Goal: Information Seeking & Learning: Learn about a topic

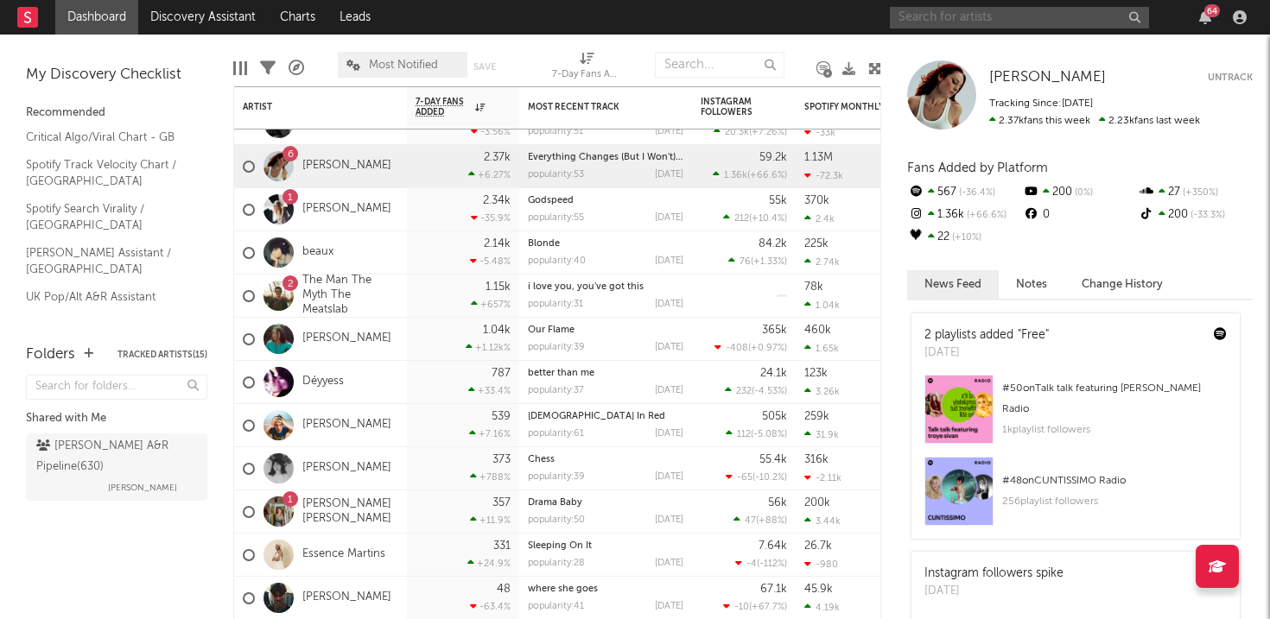
click at [933, 15] on input "text" at bounding box center [1019, 18] width 259 height 22
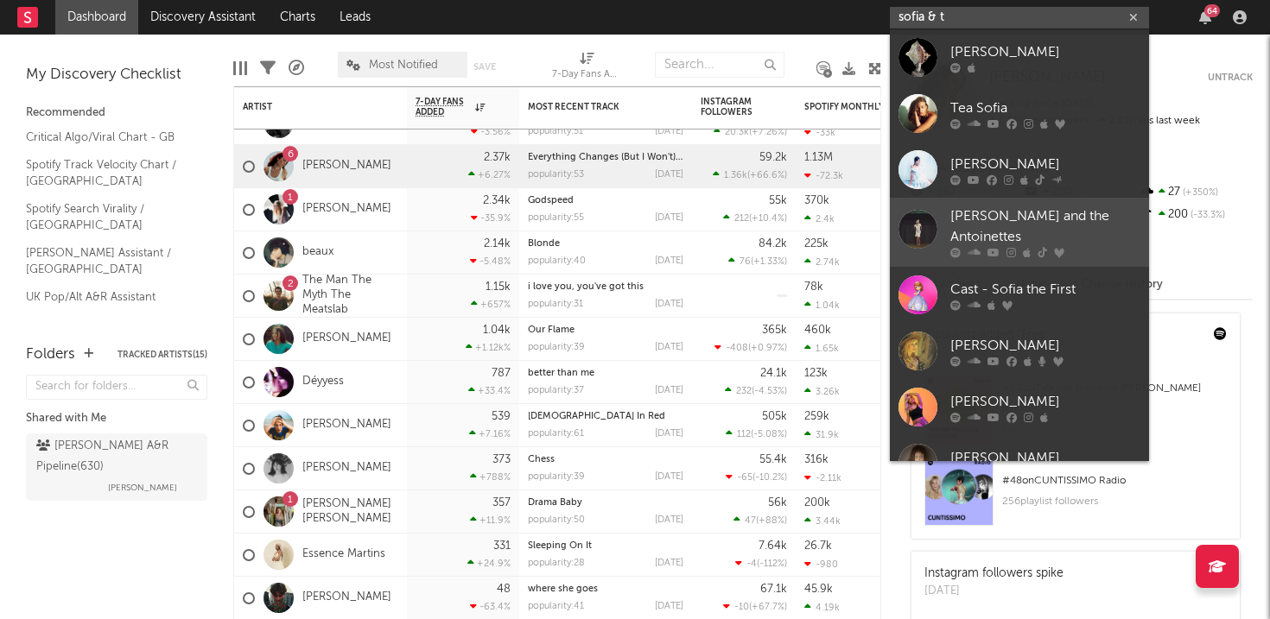
type input "sofia & t"
click at [1072, 221] on div "[PERSON_NAME] and the Antoinettes" at bounding box center [1045, 226] width 190 height 41
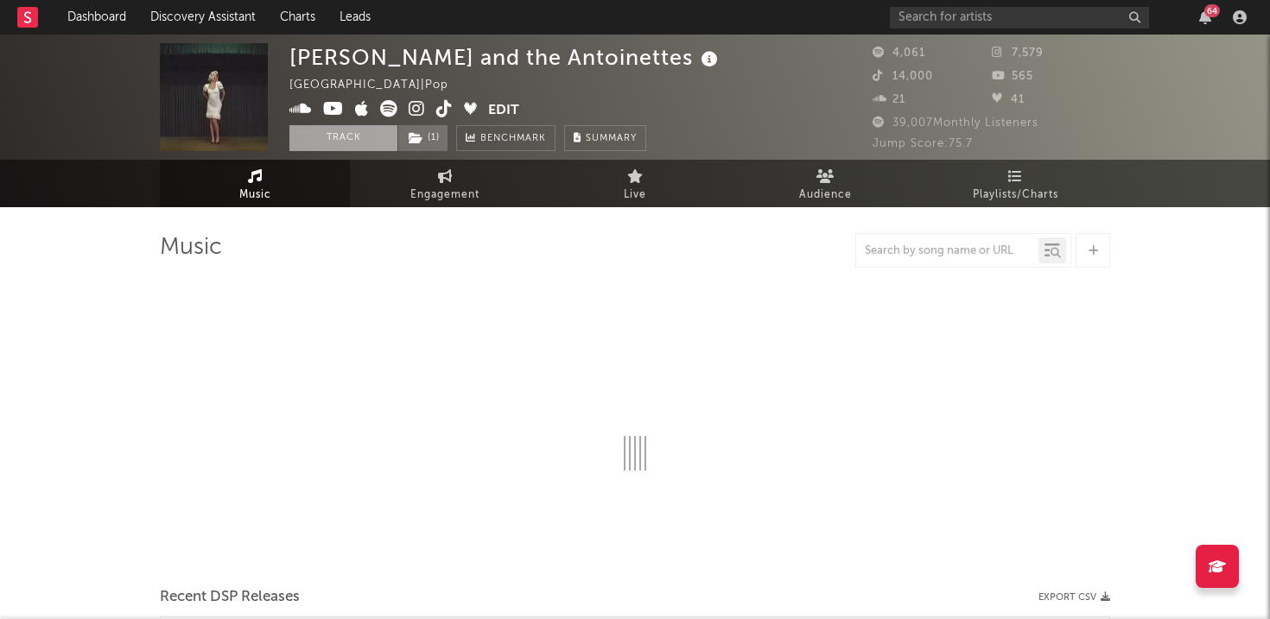
select select "6m"
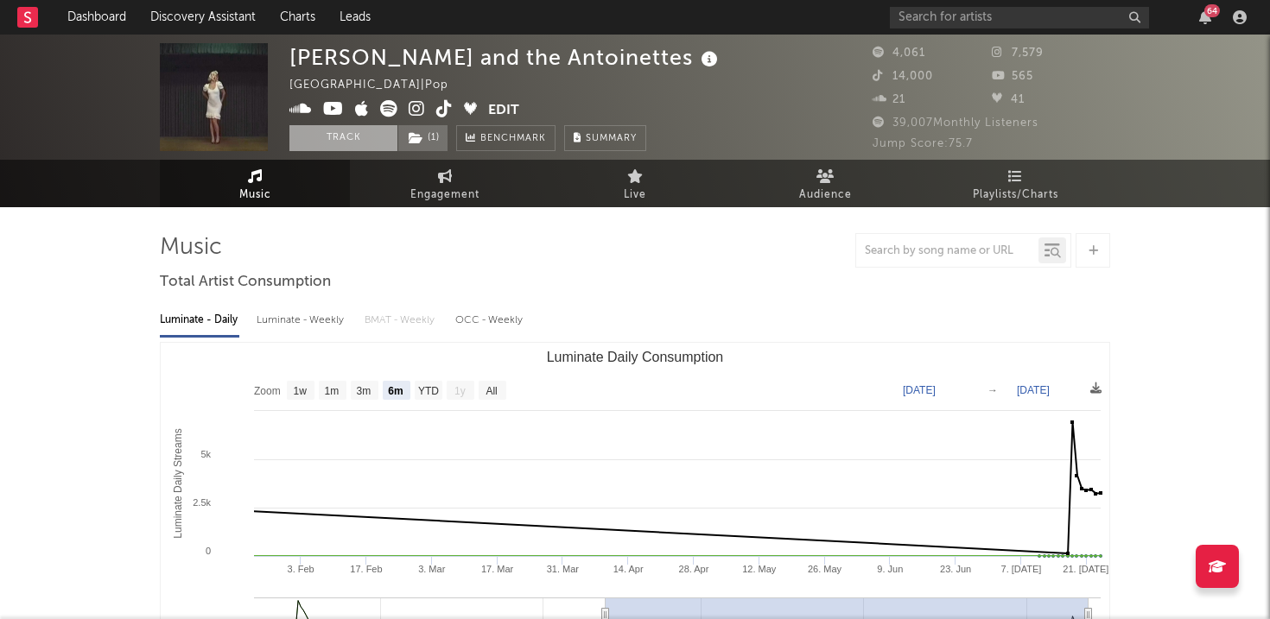
click at [346, 134] on button "Track" at bounding box center [343, 138] width 108 height 26
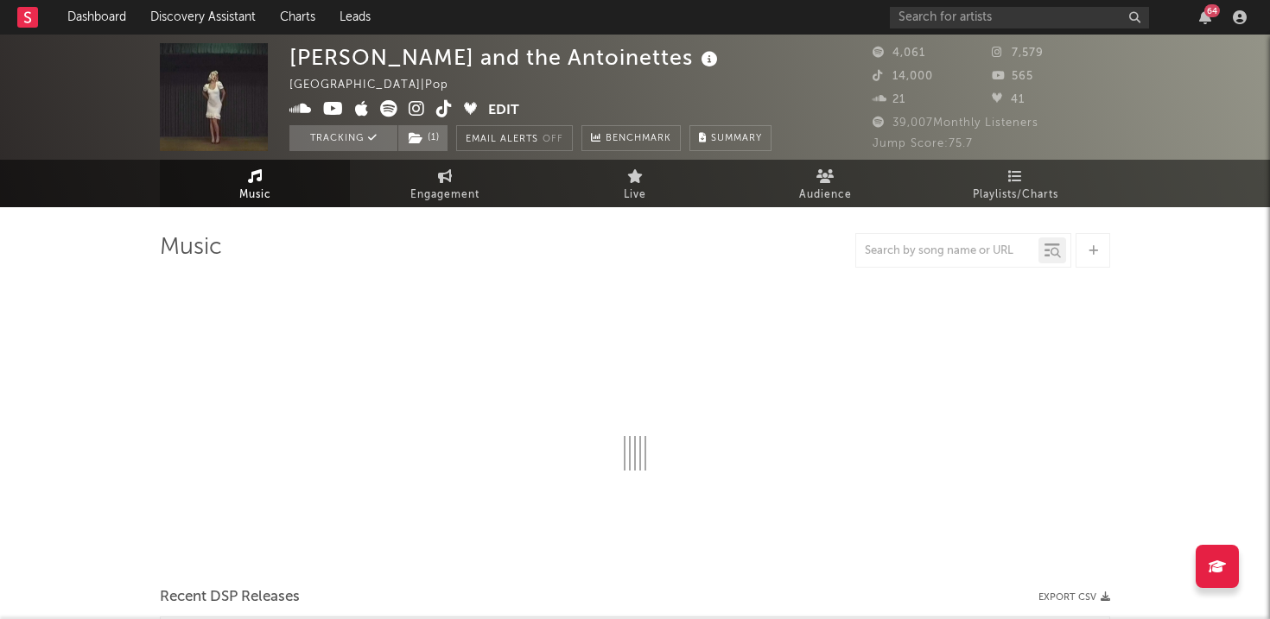
select select "6m"
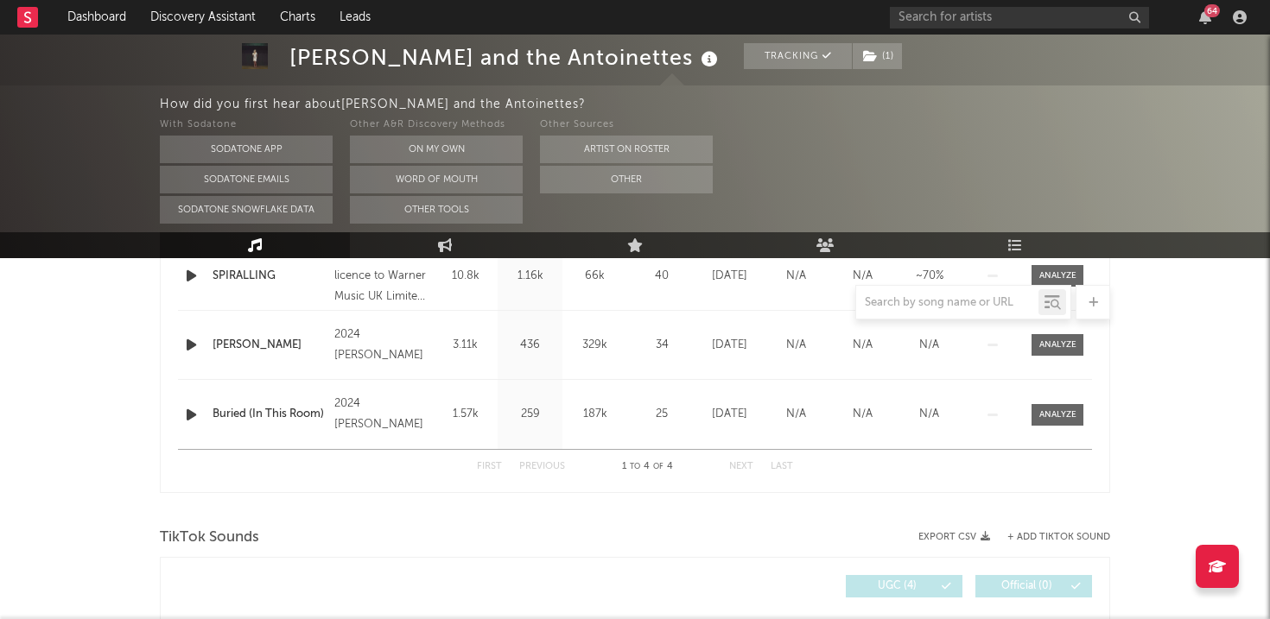
scroll to position [698, 0]
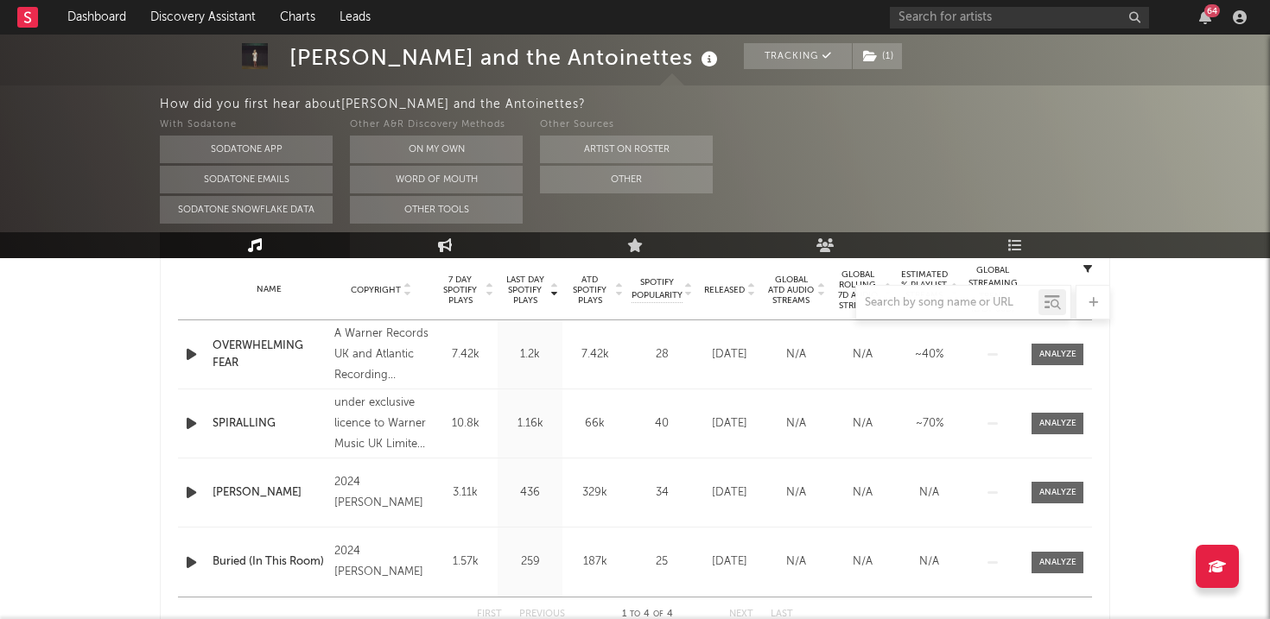
click at [435, 245] on link "Engagement" at bounding box center [445, 245] width 190 height 26
select select "1w"
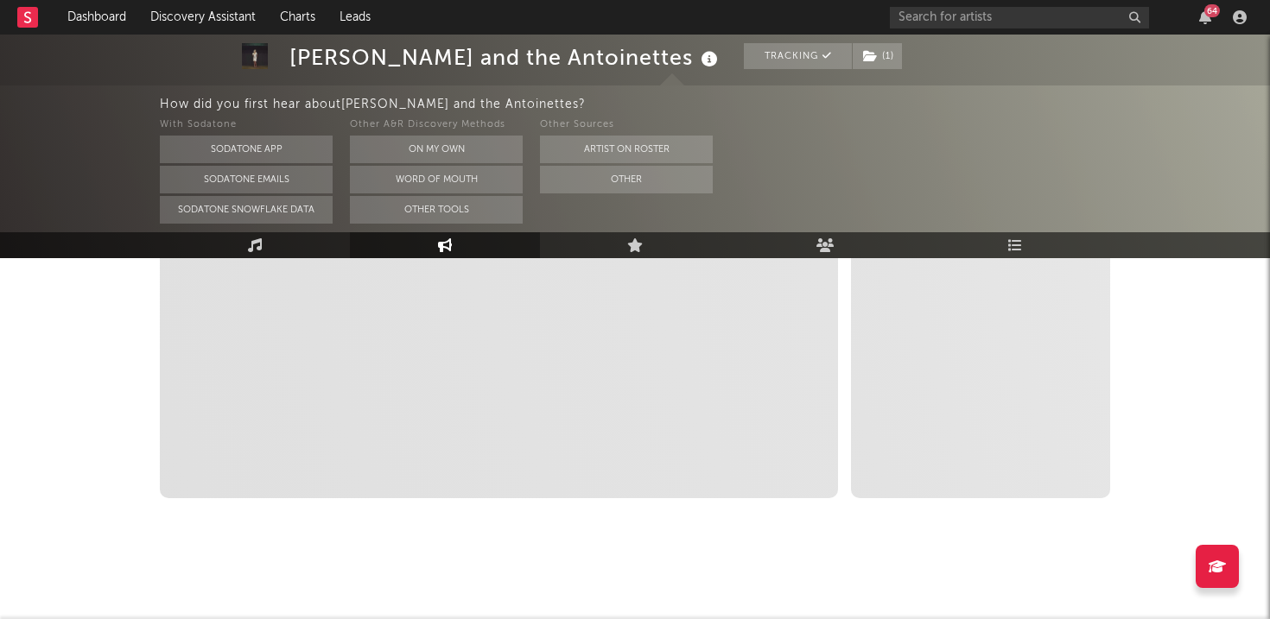
scroll to position [478, 0]
select select "1m"
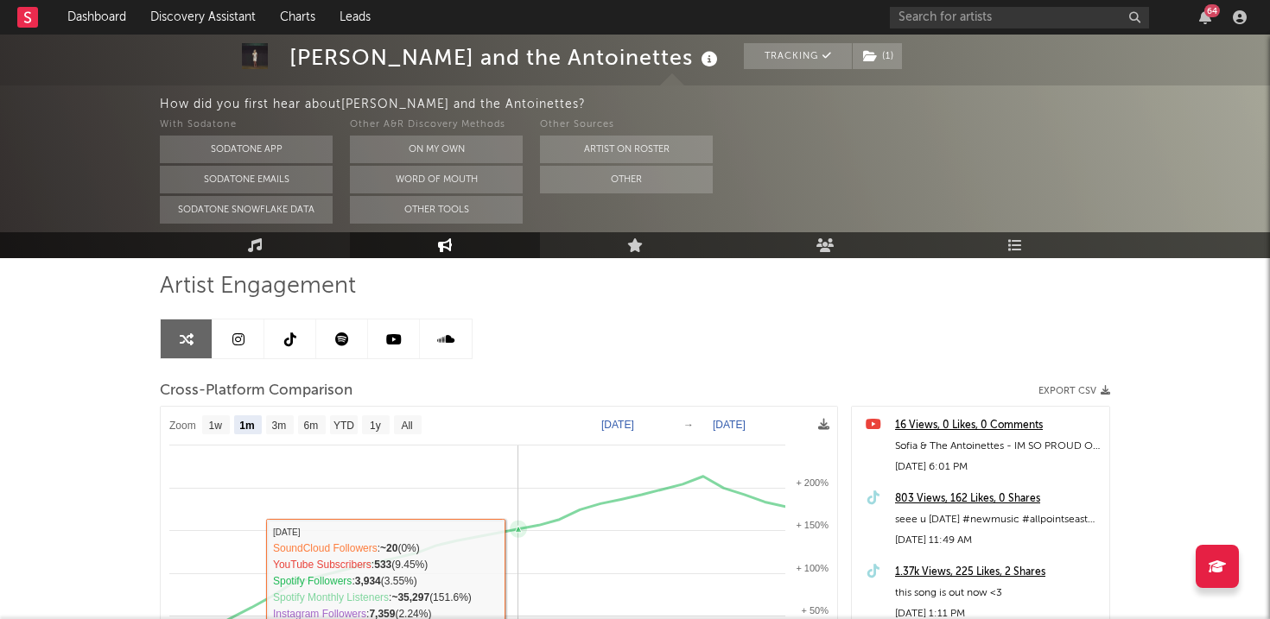
scroll to position [103, 0]
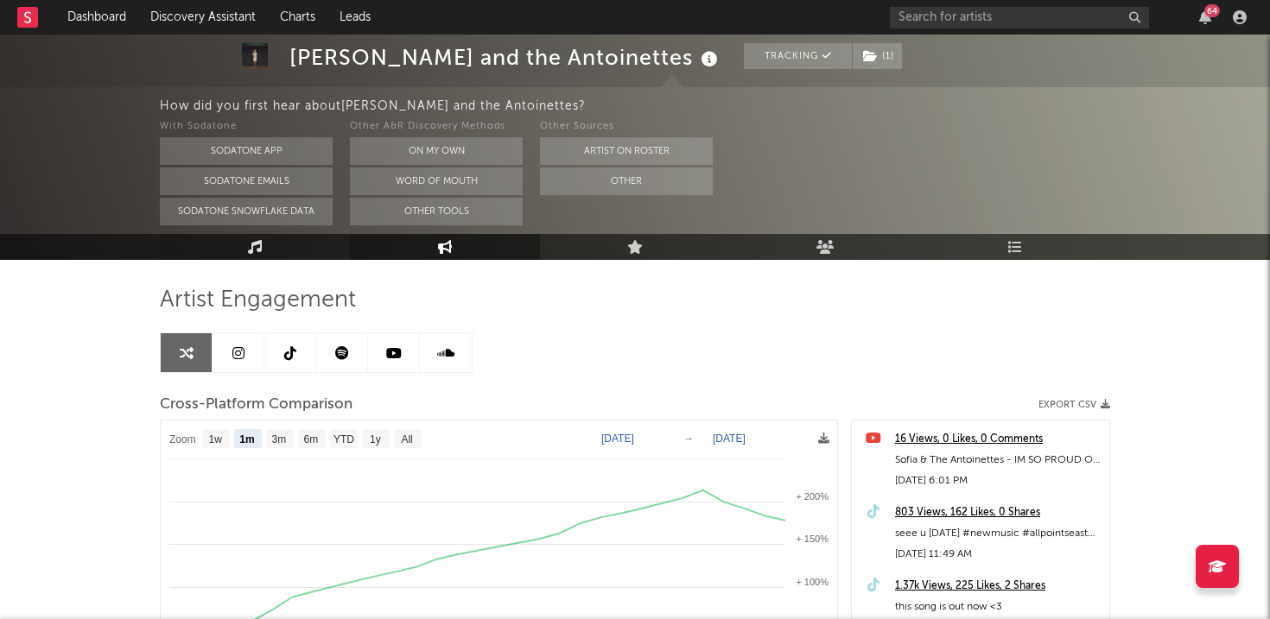
click at [257, 250] on icon at bounding box center [255, 247] width 15 height 14
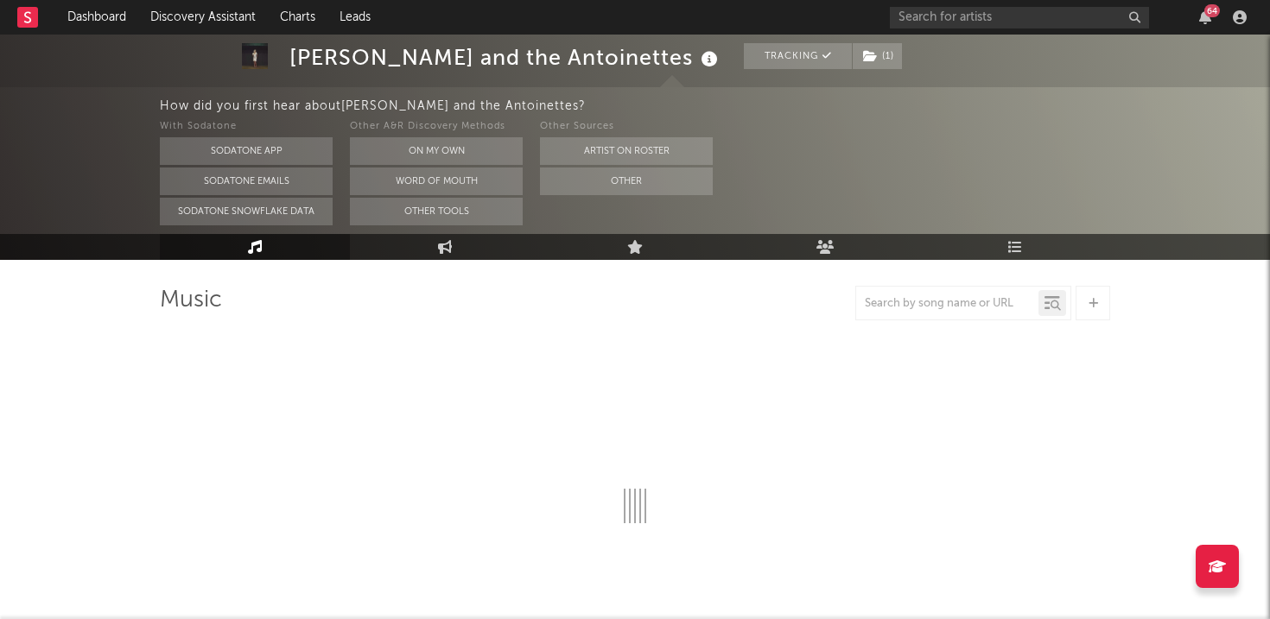
select select "6m"
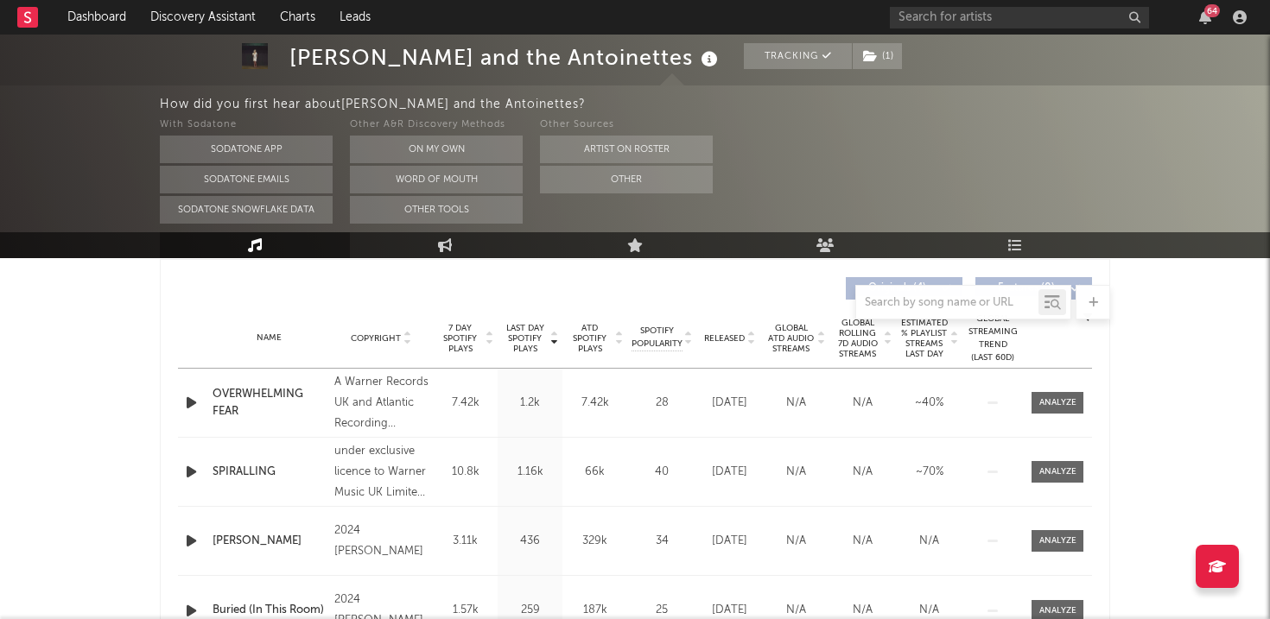
scroll to position [653, 0]
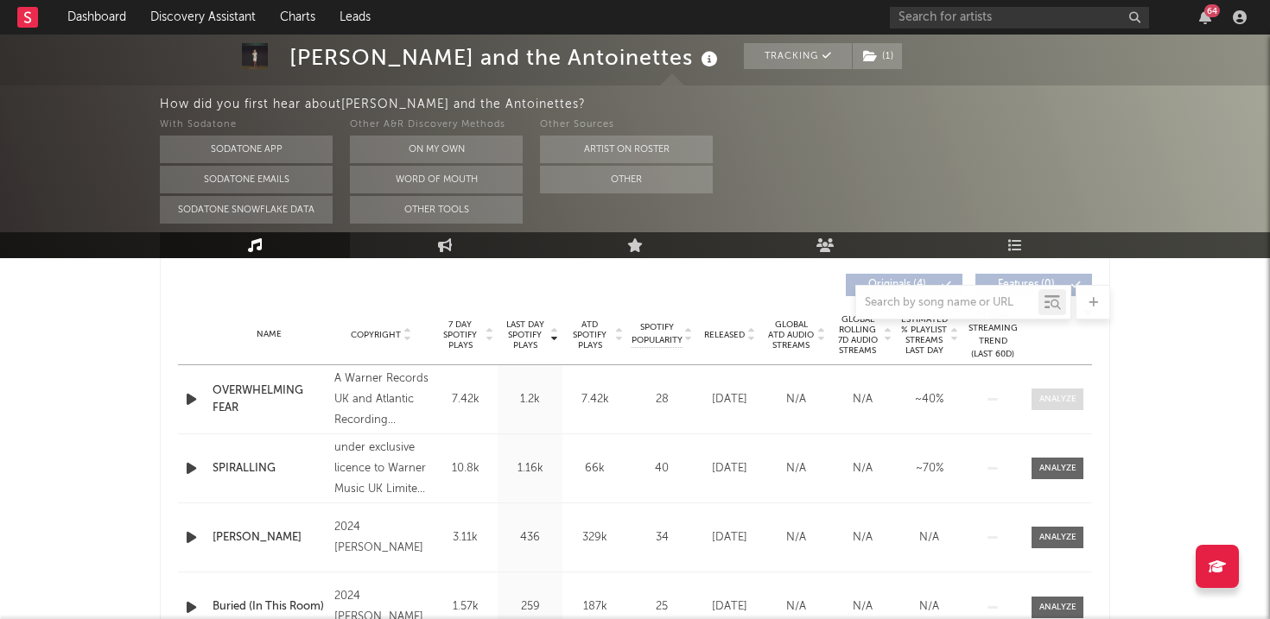
click at [1063, 396] on div at bounding box center [1057, 399] width 37 height 13
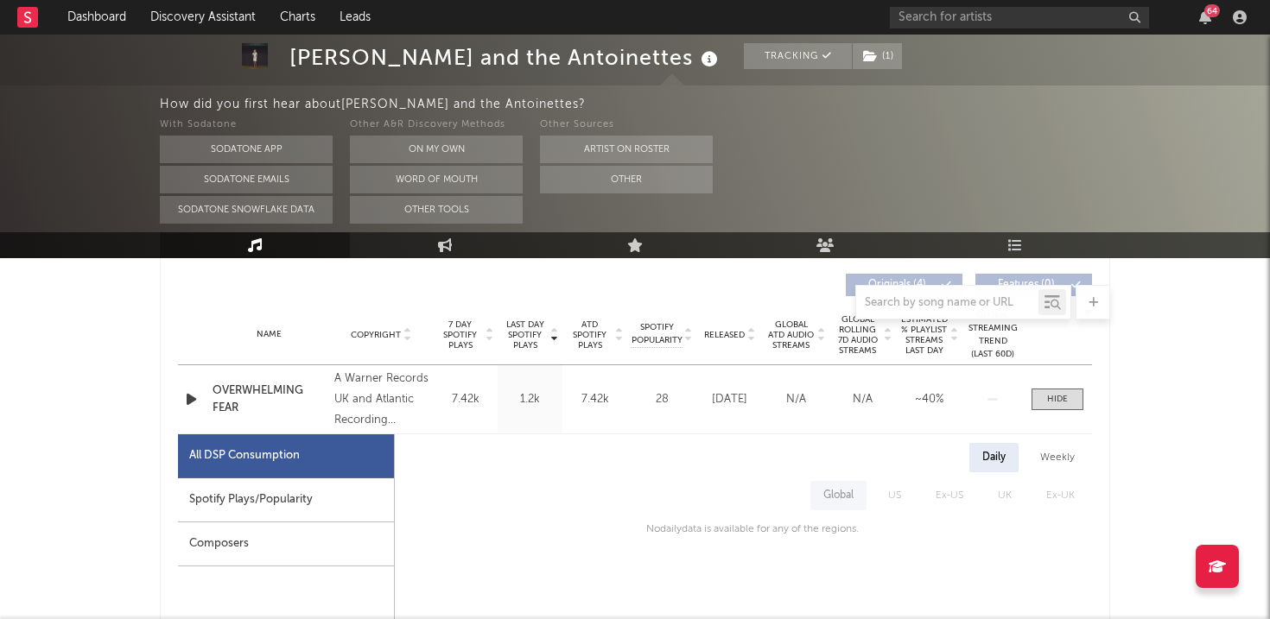
click at [306, 485] on div "Spotify Plays/Popularity" at bounding box center [286, 501] width 216 height 44
select select "1w"
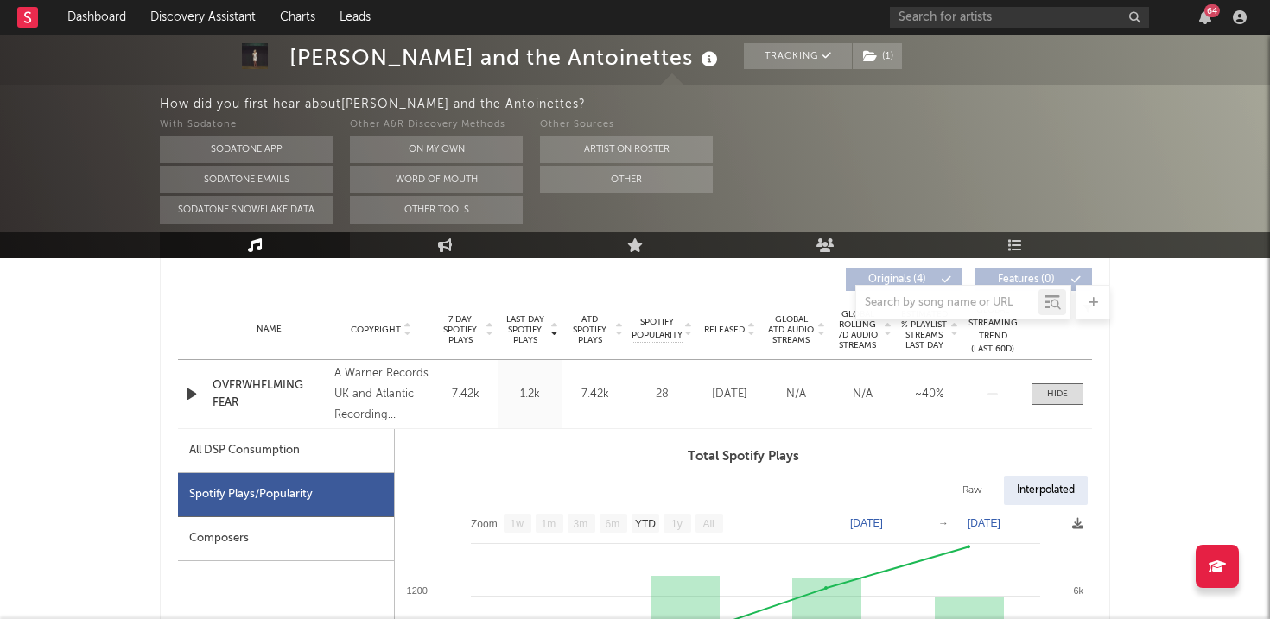
scroll to position [659, 0]
click at [1087, 365] on div "Name OVERWHELMING FEAR Copyright A Warner Records UK and Atlantic Recording Cor…" at bounding box center [635, 393] width 914 height 68
click at [1079, 399] on span at bounding box center [1057, 394] width 52 height 22
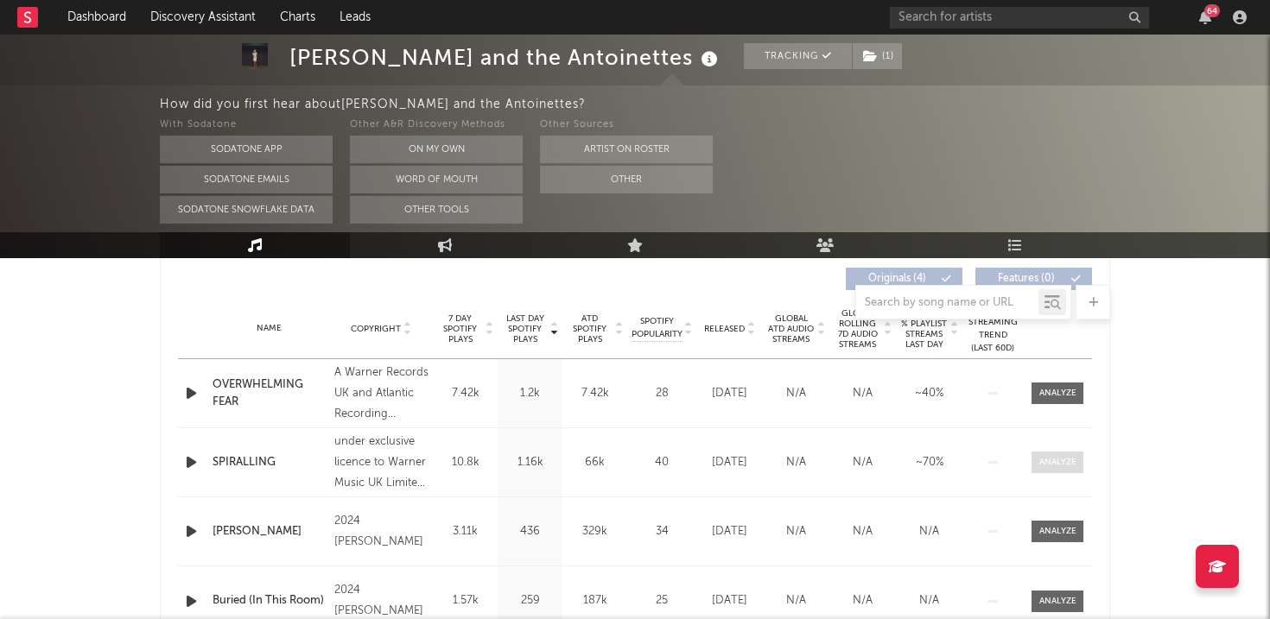
click at [1068, 472] on span at bounding box center [1057, 463] width 52 height 22
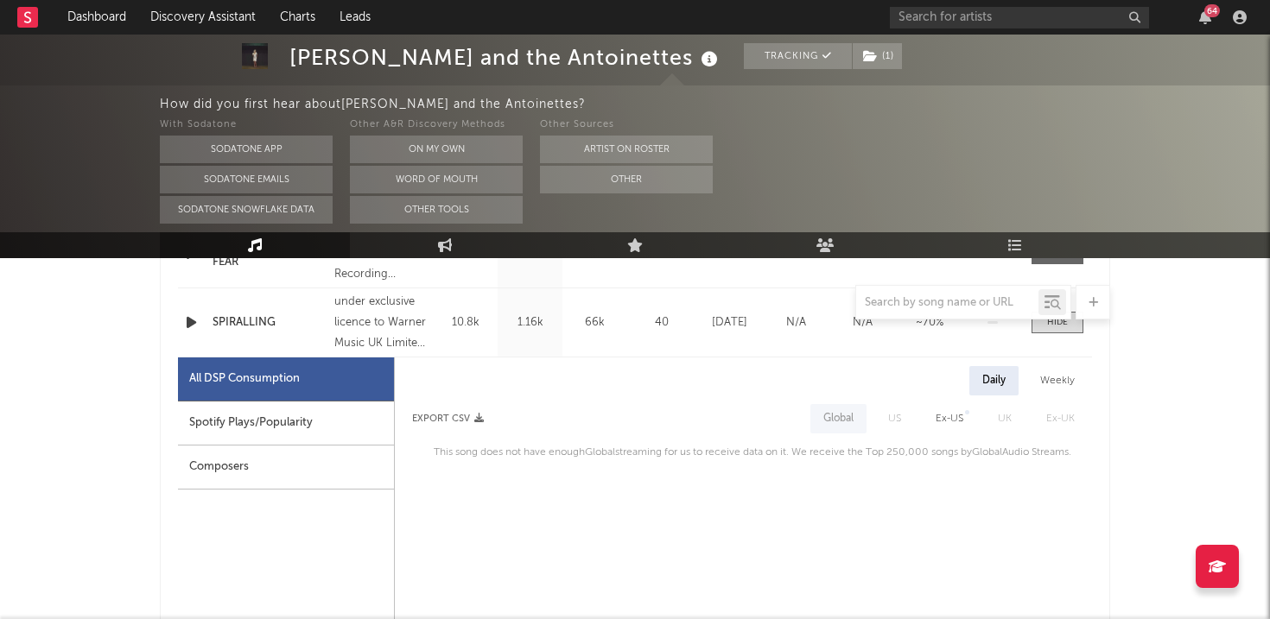
scroll to position [884, 0]
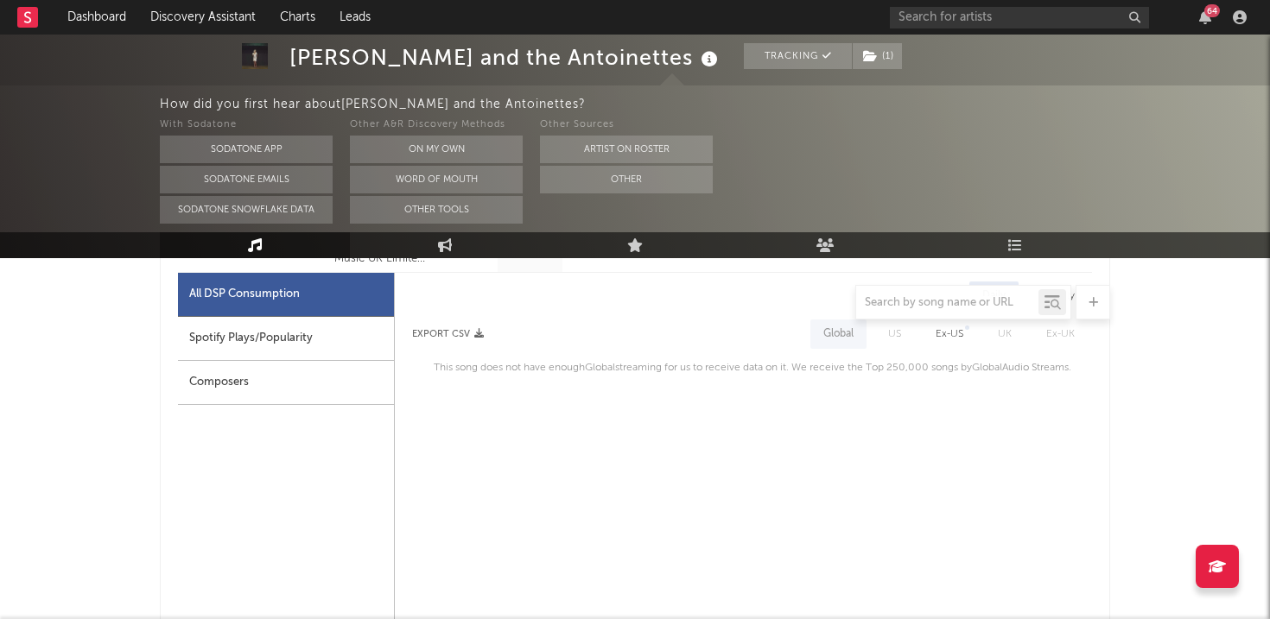
click at [212, 313] on div at bounding box center [635, 302] width 950 height 35
click at [226, 339] on div "Spotify Plays/Popularity" at bounding box center [286, 339] width 216 height 44
select select "1w"
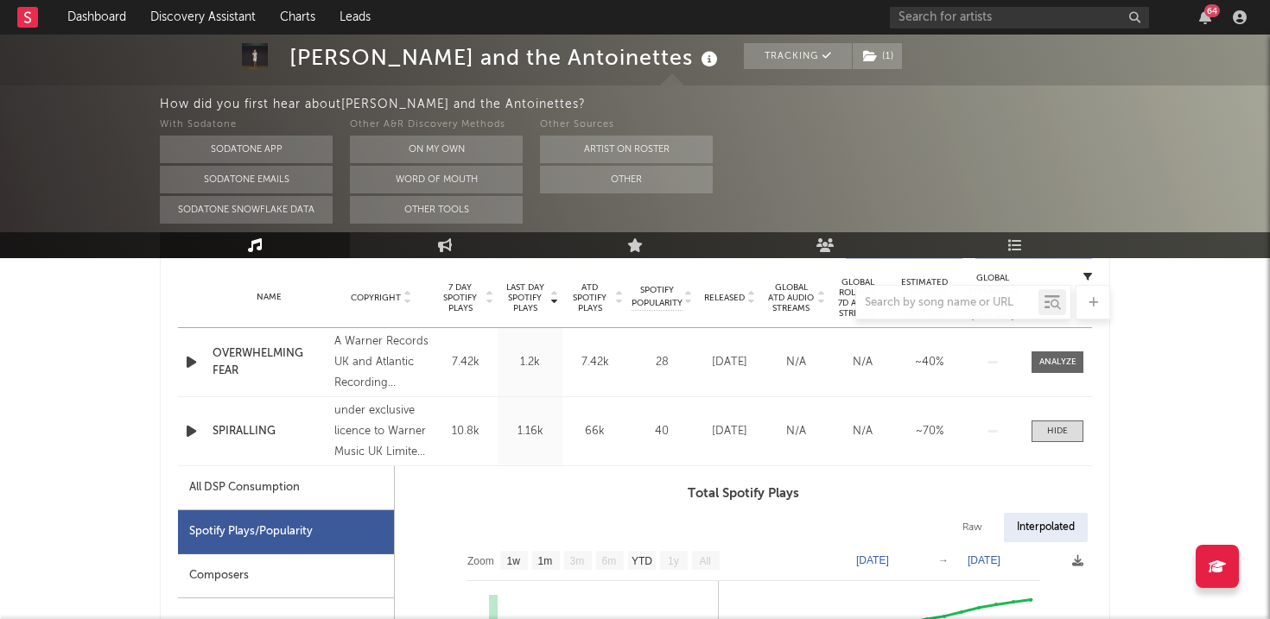
scroll to position [688, 0]
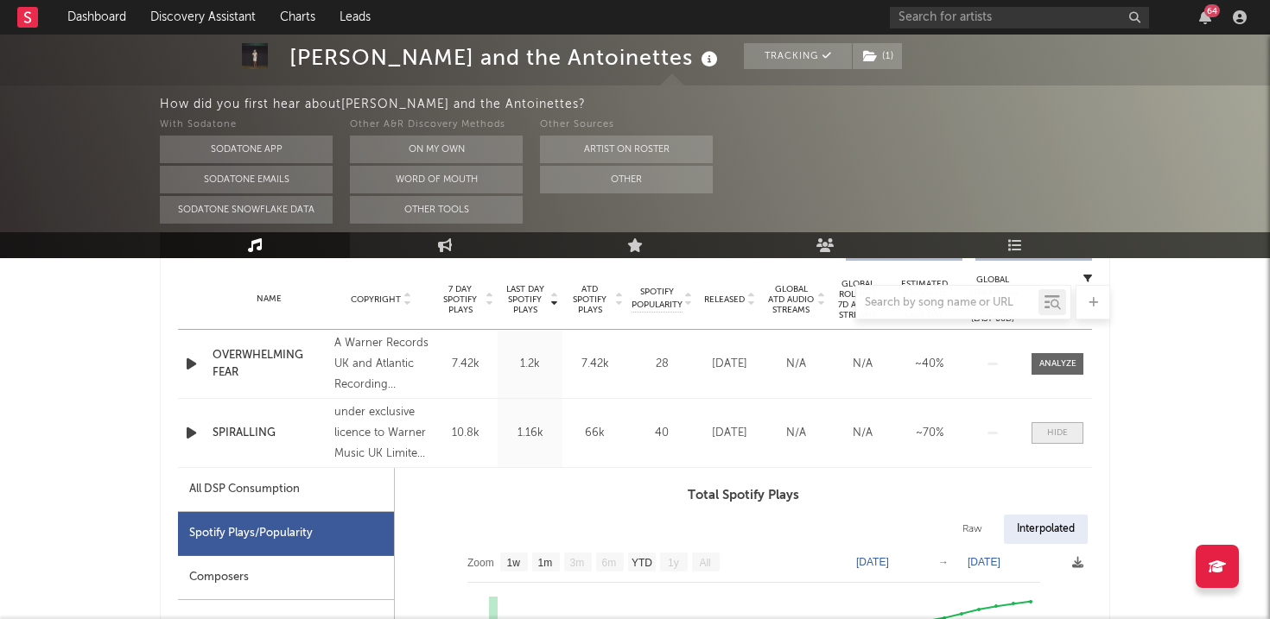
click at [1056, 438] on div at bounding box center [1057, 433] width 21 height 13
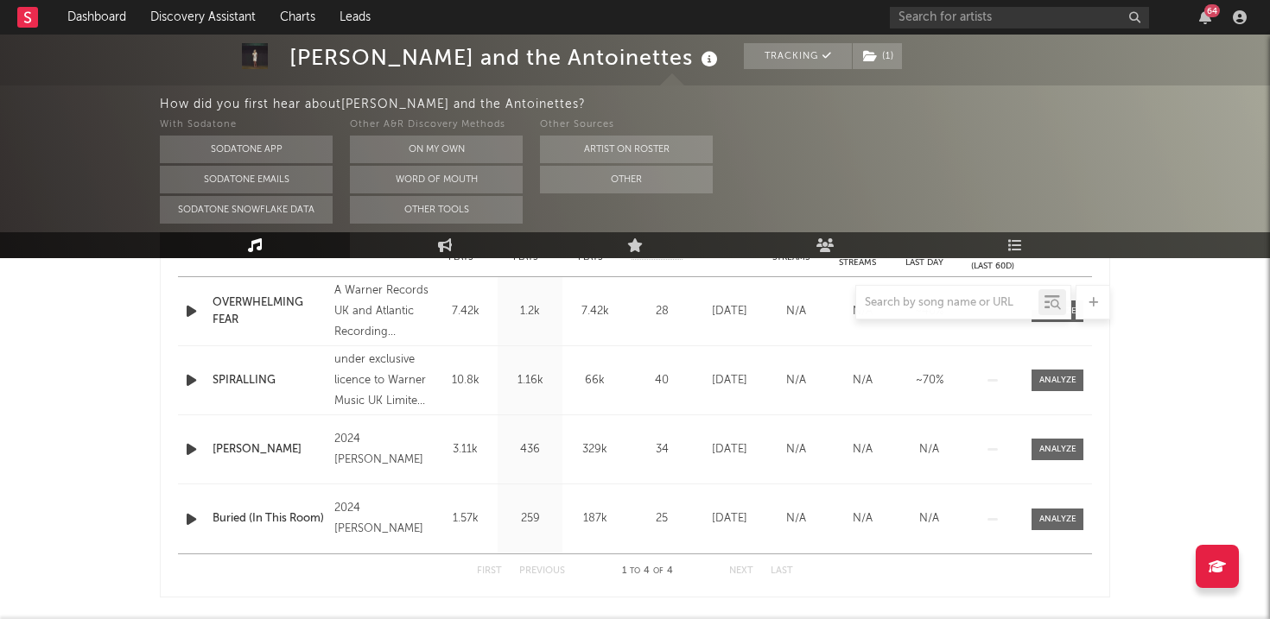
scroll to position [759, 0]
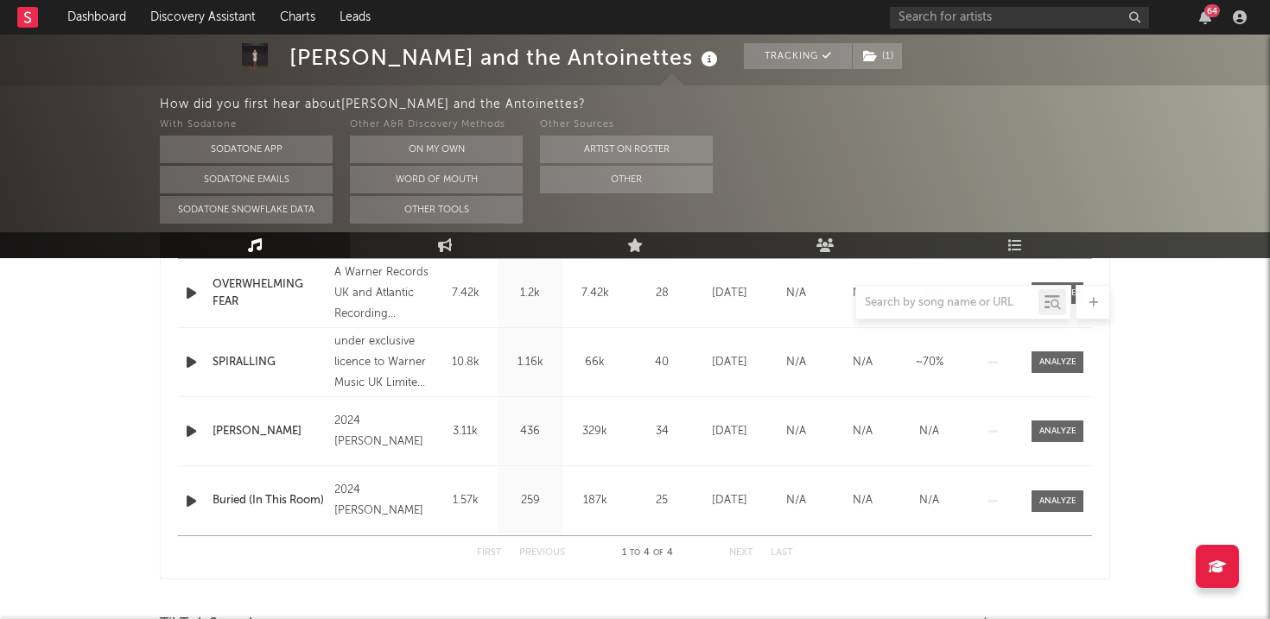
click at [1090, 426] on div at bounding box center [1057, 432] width 69 height 22
click at [1062, 426] on div at bounding box center [1057, 431] width 37 height 13
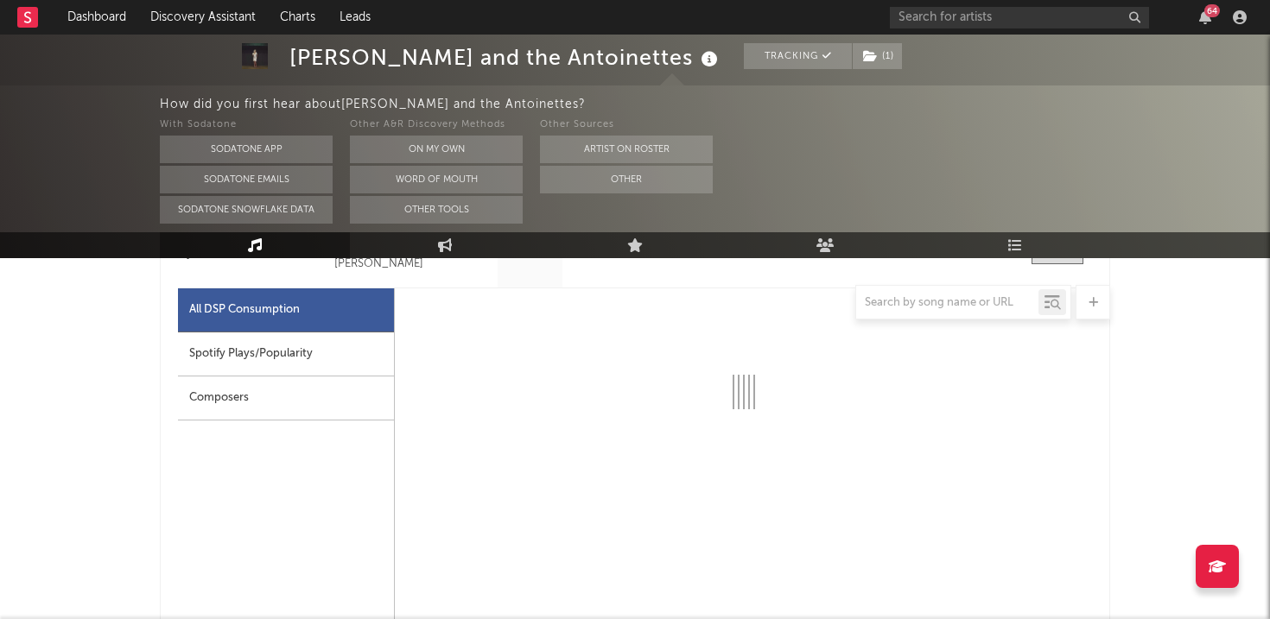
select select "1w"
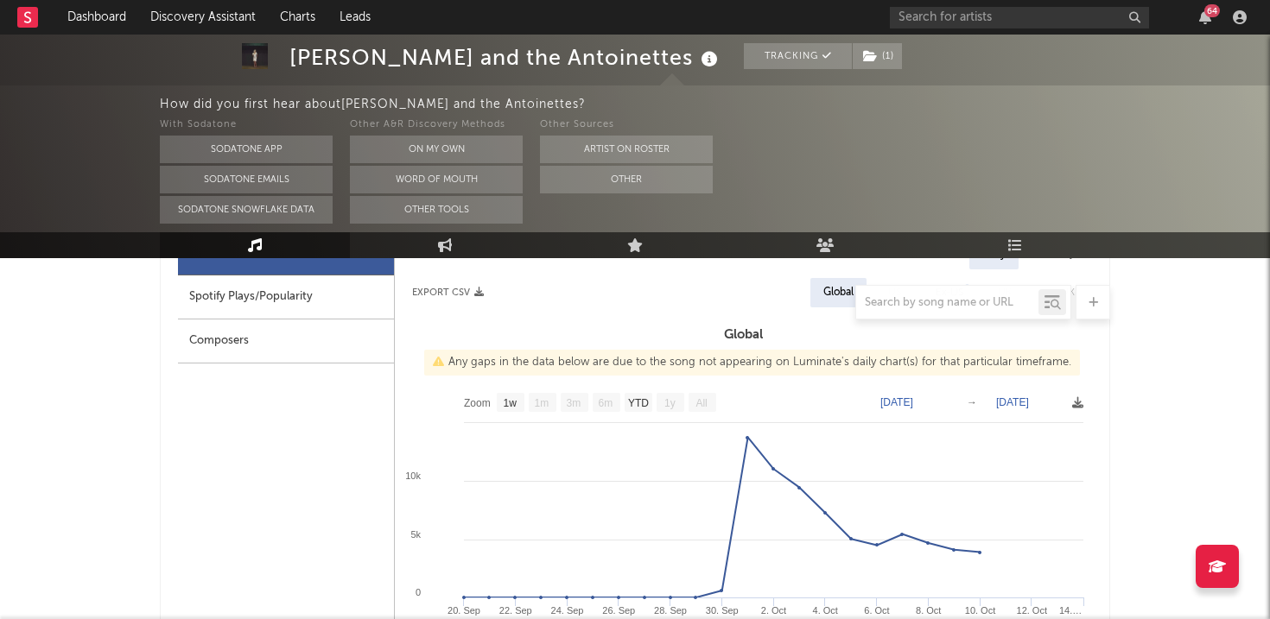
scroll to position [995, 0]
click at [329, 298] on div at bounding box center [635, 302] width 950 height 35
click at [282, 293] on div at bounding box center [635, 302] width 950 height 35
click at [271, 301] on div at bounding box center [635, 302] width 950 height 35
click at [278, 290] on div at bounding box center [635, 302] width 950 height 35
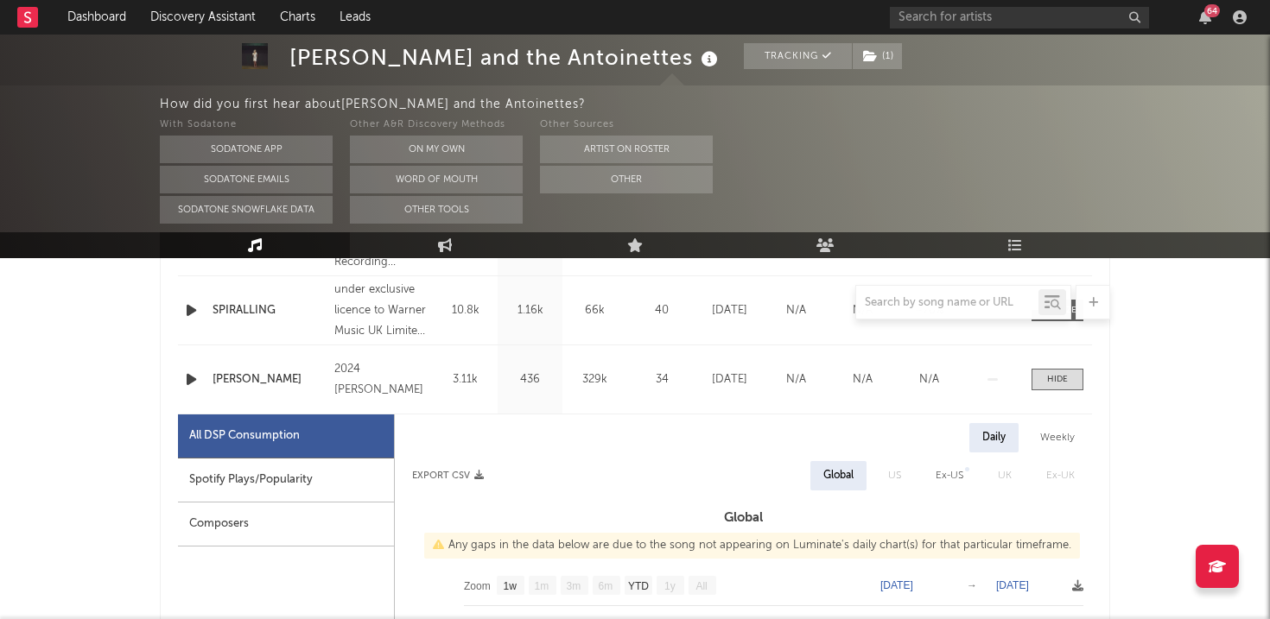
scroll to position [808, 0]
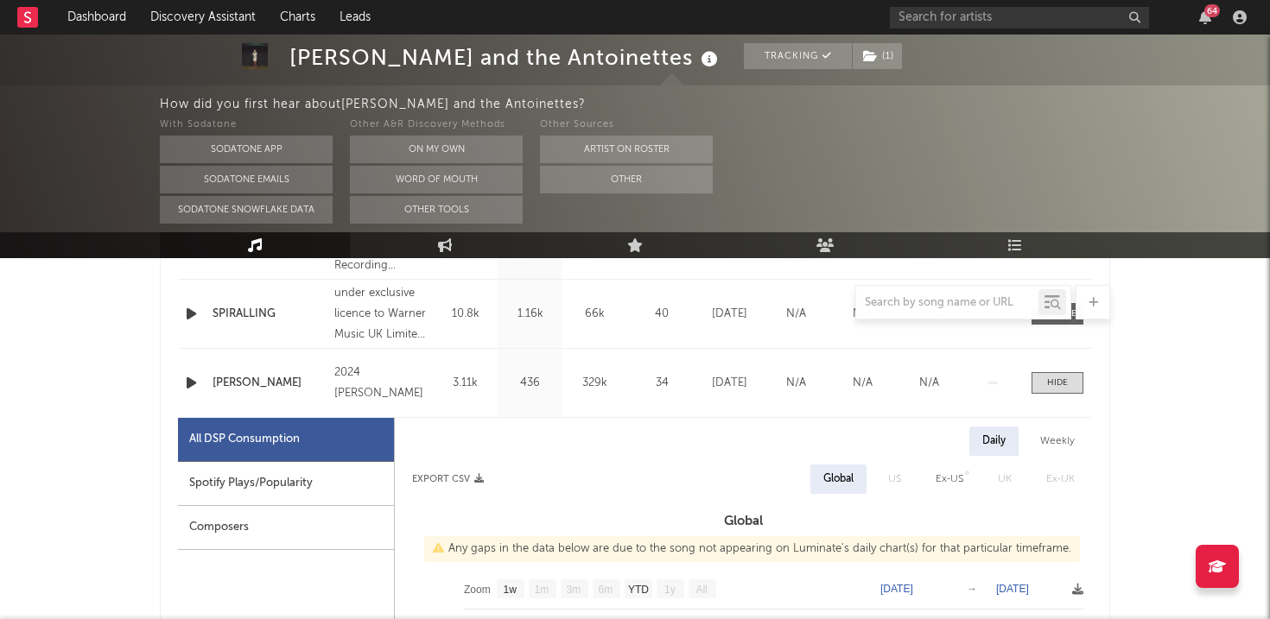
click at [269, 498] on div "Spotify Plays/Popularity" at bounding box center [286, 484] width 216 height 44
select select "6m"
select select "1w"
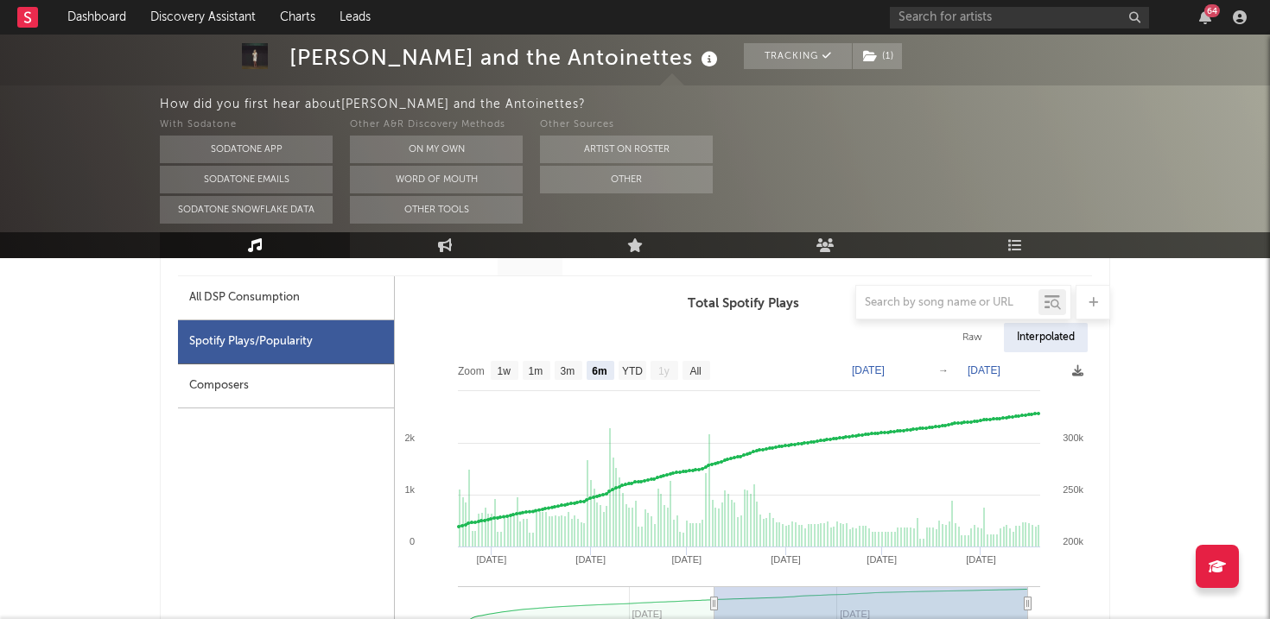
scroll to position [929, 0]
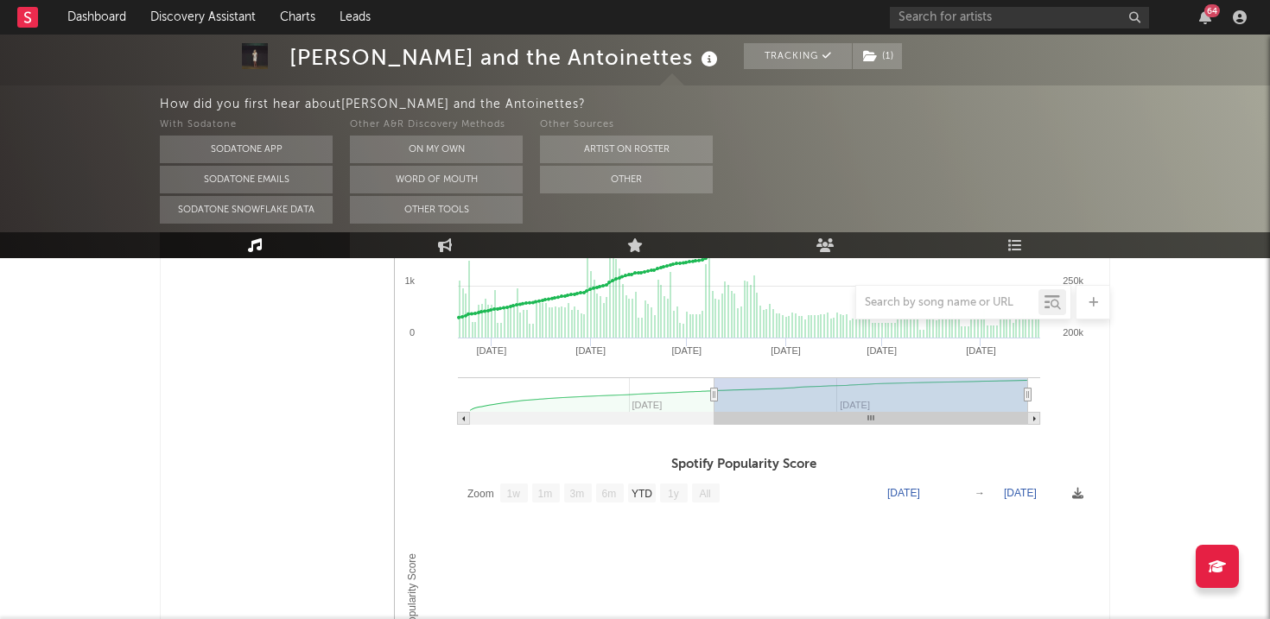
scroll to position [1161, 0]
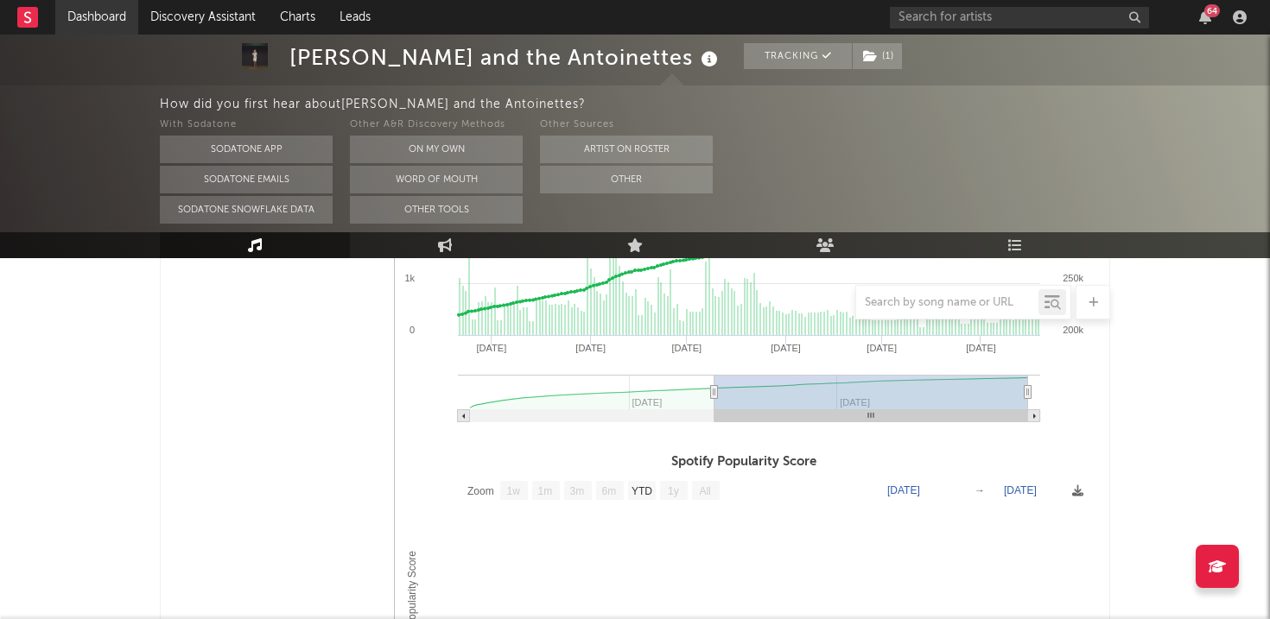
click at [98, 16] on link "Dashboard" at bounding box center [96, 17] width 83 height 35
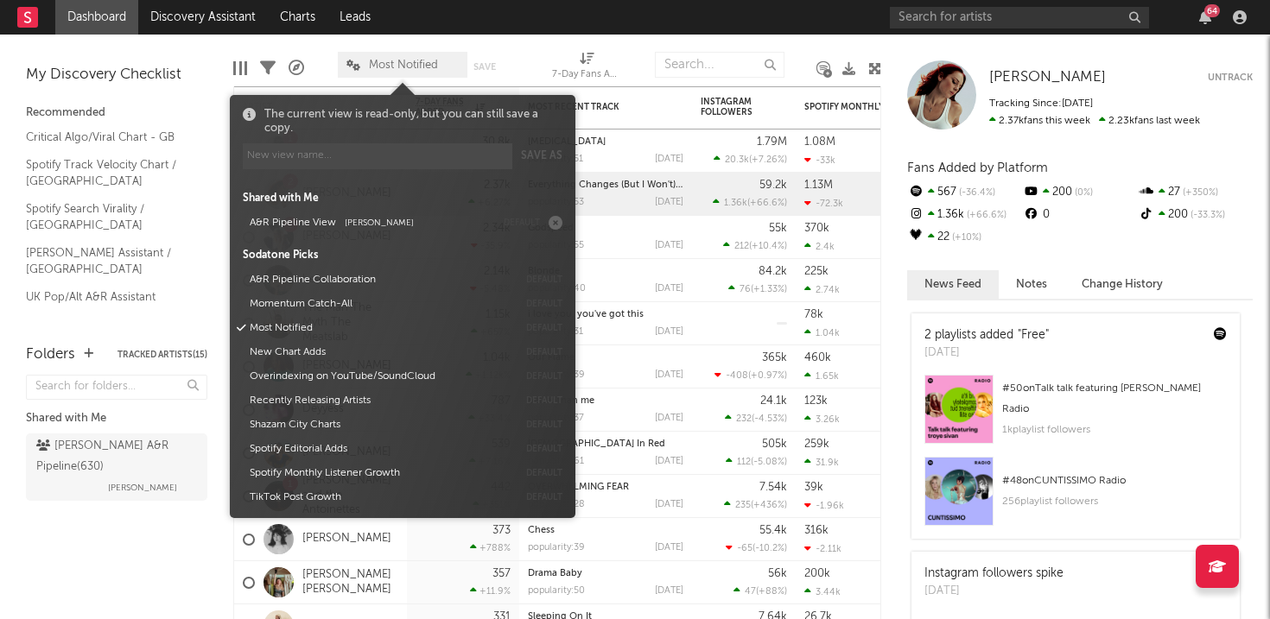
click at [338, 54] on span "Most Notified" at bounding box center [403, 65] width 130 height 26
click at [324, 49] on div at bounding box center [321, 64] width 8 height 43
